Goal: Find contact information: Find contact information

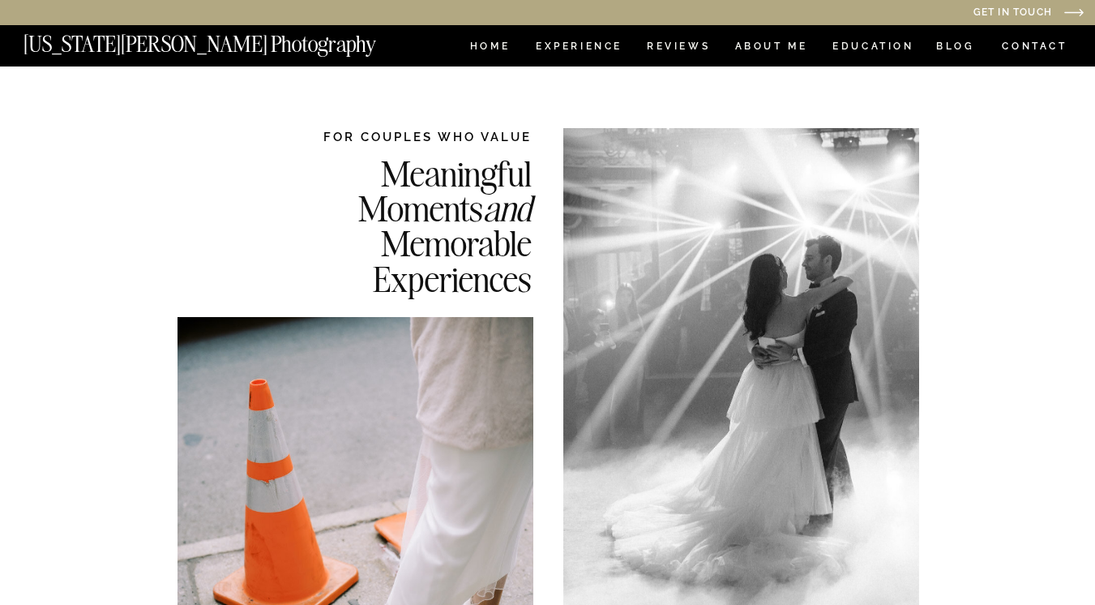
click at [1033, 48] on nav "CONTACT" at bounding box center [1034, 46] width 67 height 18
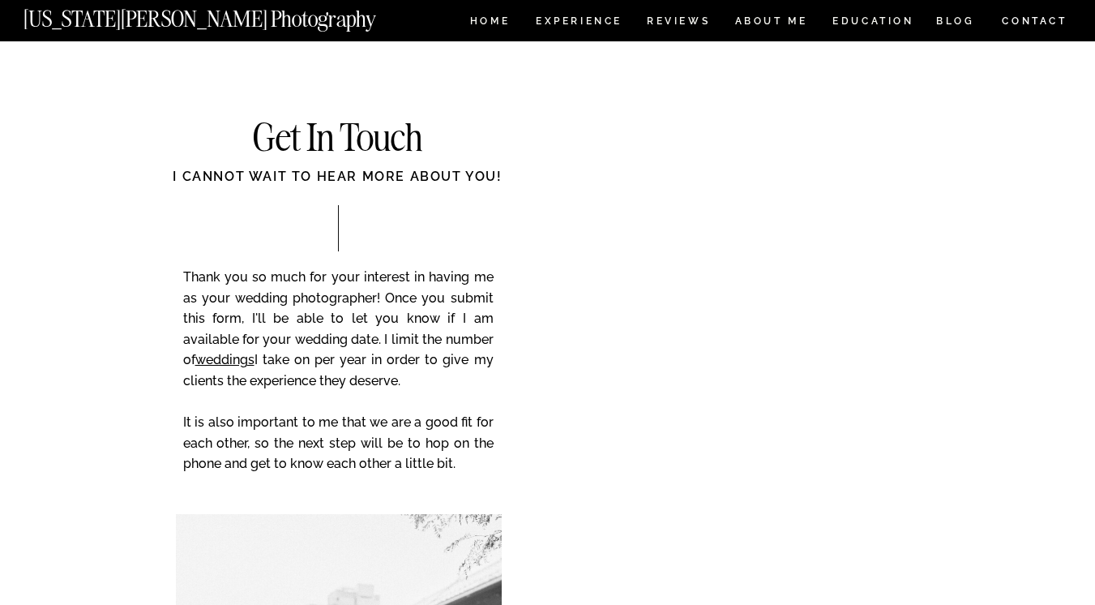
scroll to position [947, 0]
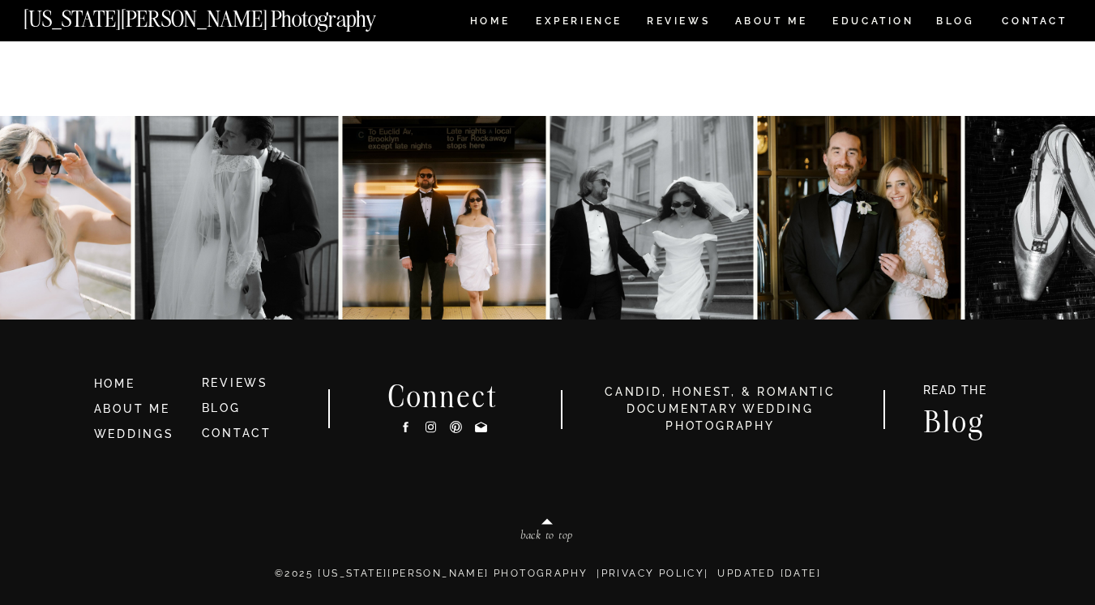
click at [432, 424] on icon at bounding box center [430, 427] width 6 height 6
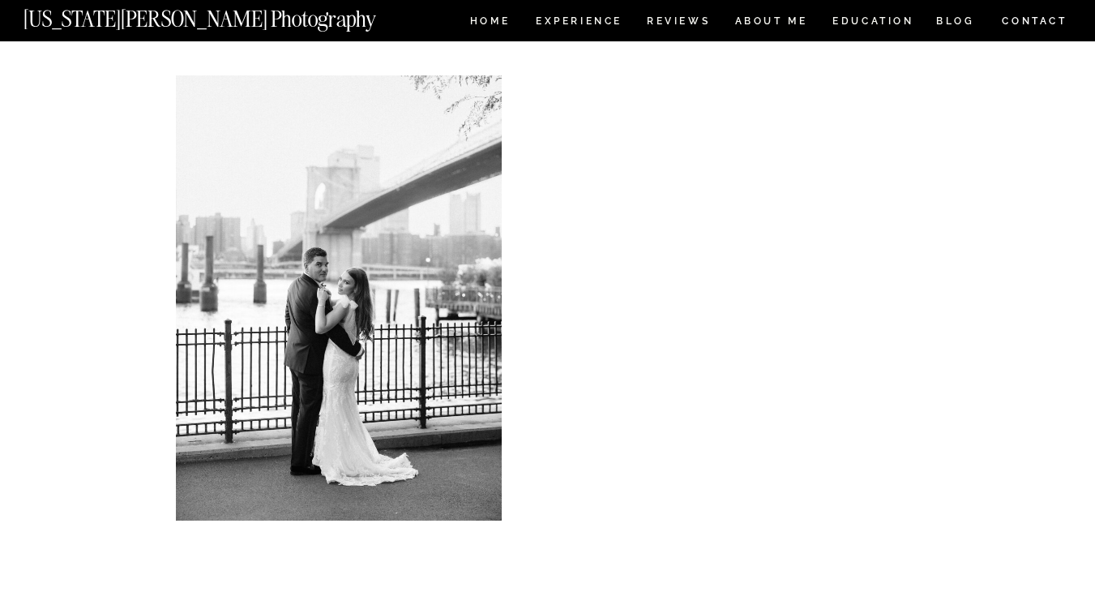
scroll to position [442, 0]
